Goal: Navigation & Orientation: Find specific page/section

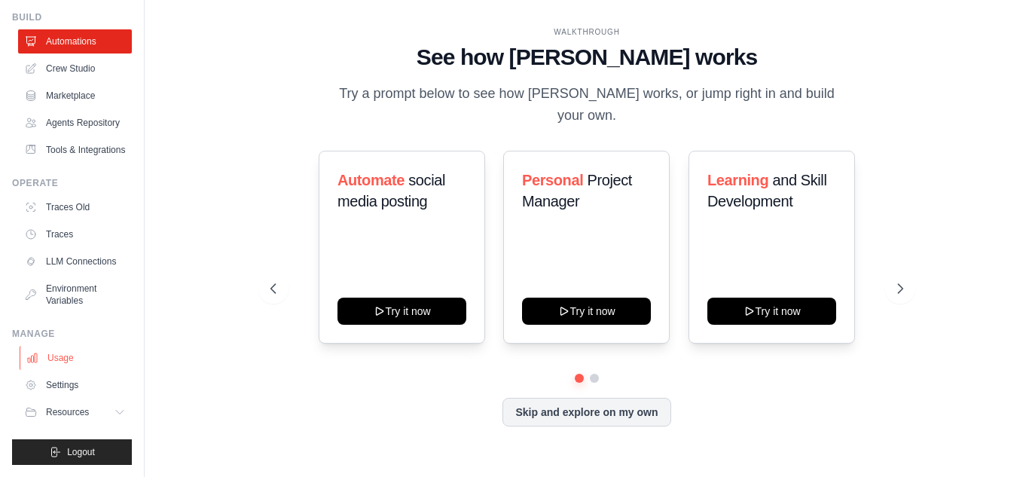
drag, startPoint x: 0, startPoint y: 0, endPoint x: 55, endPoint y: 356, distance: 359.8
click at [55, 356] on link "Usage" at bounding box center [77, 358] width 114 height 24
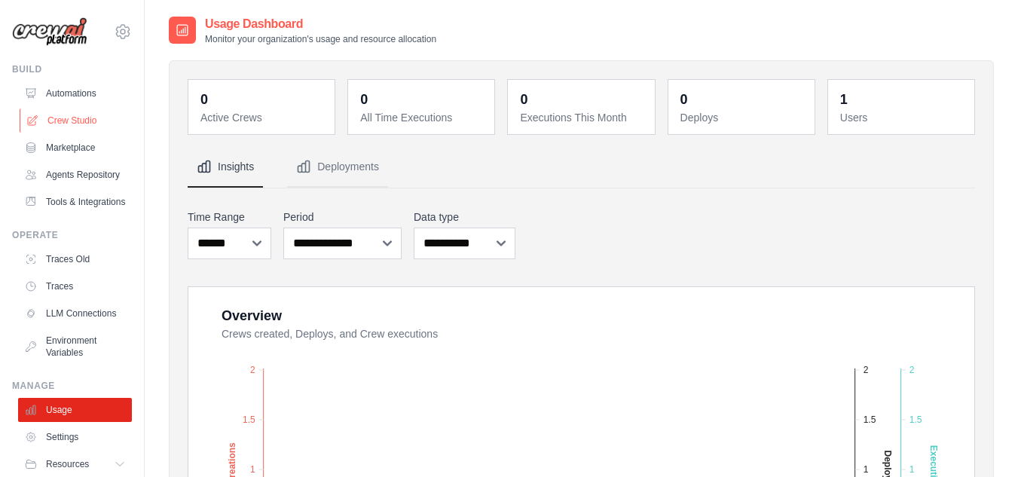
click at [93, 121] on link "Crew Studio" at bounding box center [77, 120] width 114 height 24
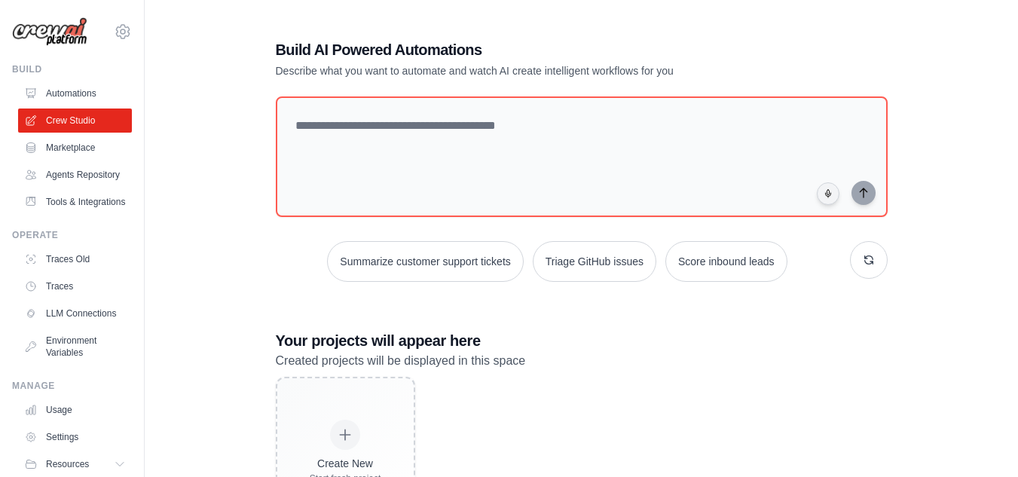
click at [114, 24] on icon at bounding box center [123, 32] width 18 height 18
click at [69, 26] on img at bounding box center [49, 31] width 75 height 29
